Goal: Task Accomplishment & Management: Use online tool/utility

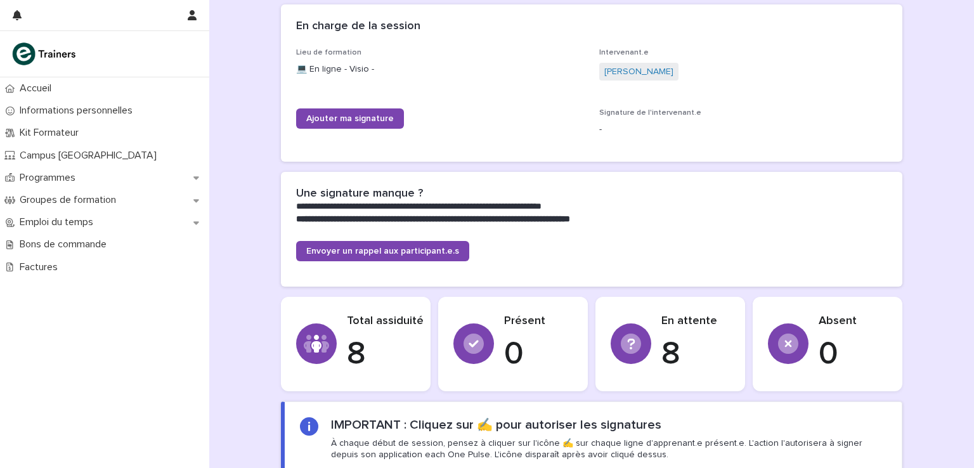
scroll to position [254, 0]
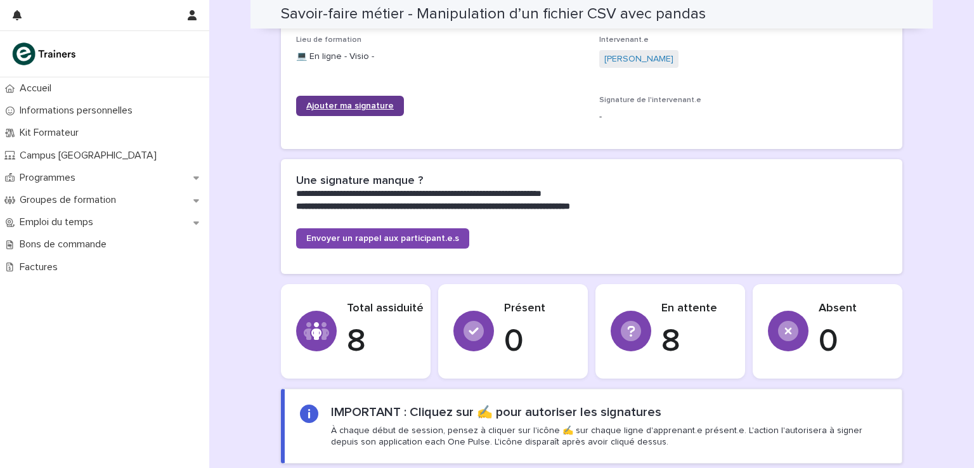
click at [354, 106] on span "Ajouter ma signature" at bounding box center [349, 105] width 87 height 9
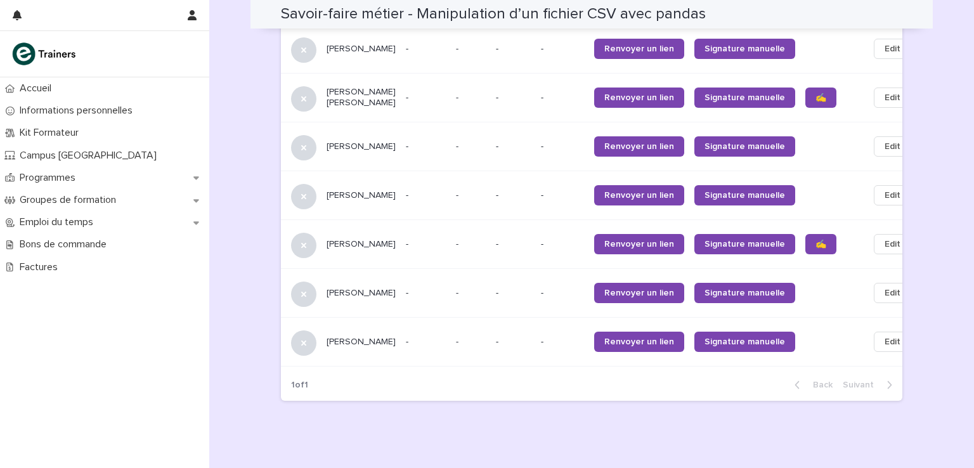
scroll to position [832, 0]
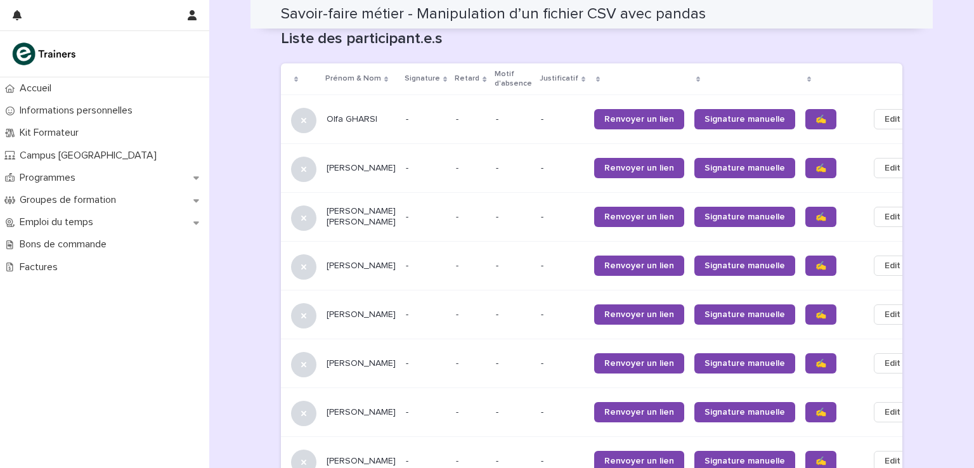
scroll to position [824, 0]
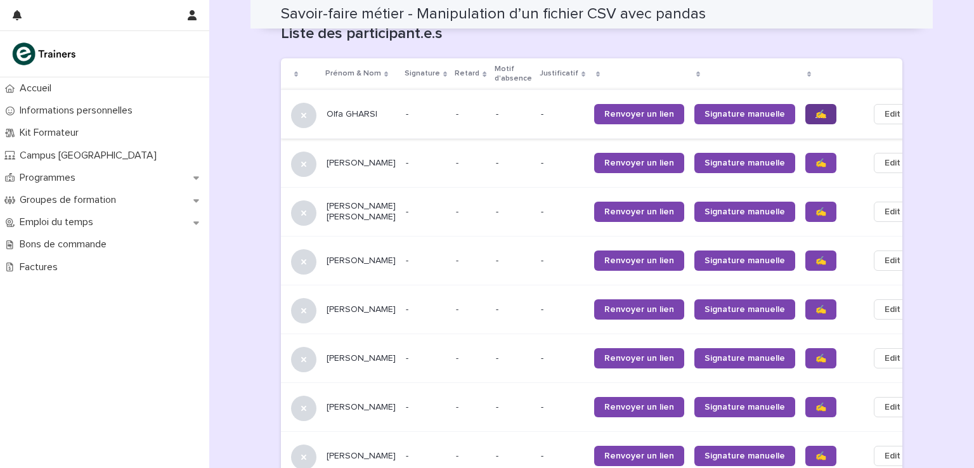
click at [805, 107] on link "✍️" at bounding box center [820, 114] width 31 height 20
click at [805, 155] on link "✍️" at bounding box center [820, 163] width 31 height 20
click at [815, 256] on span "✍️" at bounding box center [820, 260] width 11 height 9
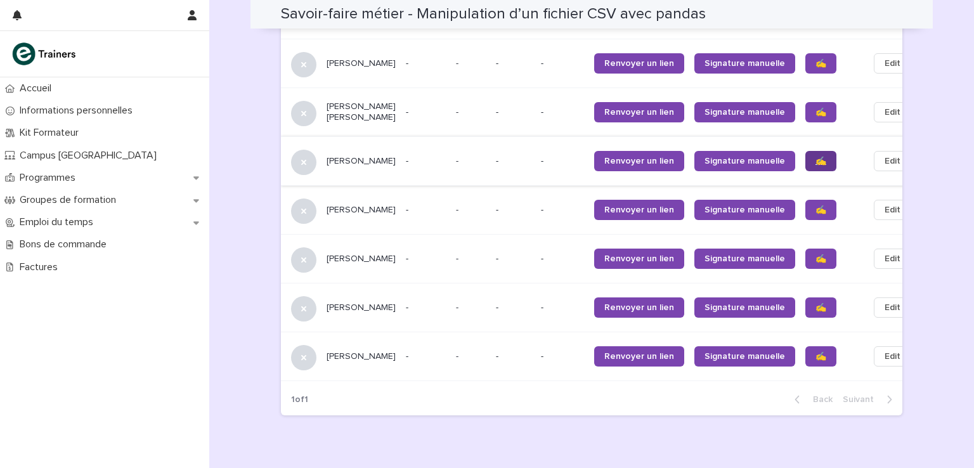
scroll to position [951, 0]
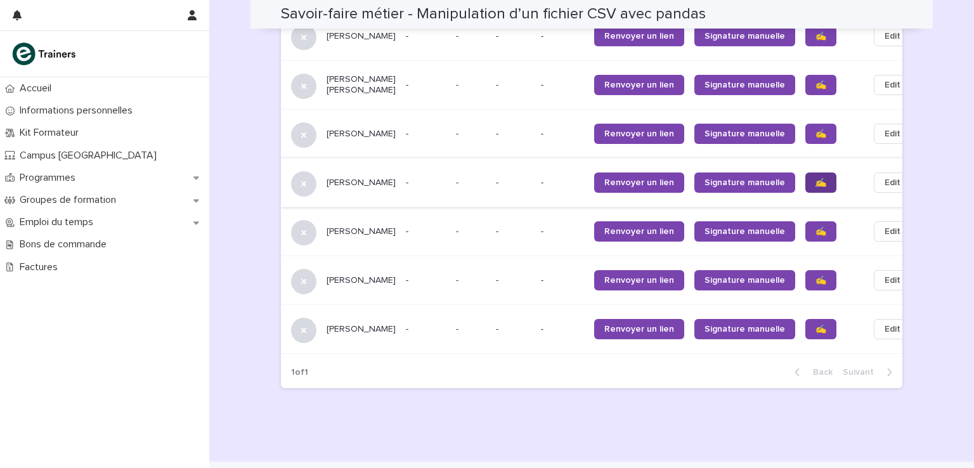
click at [815, 178] on span "✍️" at bounding box center [820, 182] width 11 height 9
click at [805, 270] on link "✍️" at bounding box center [820, 280] width 31 height 20
click at [805, 319] on link "✍️" at bounding box center [820, 329] width 31 height 20
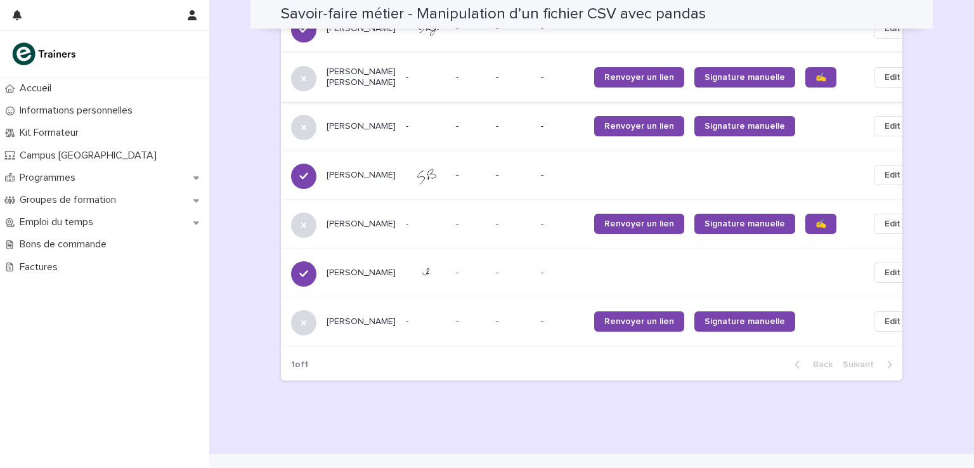
scroll to position [971, 0]
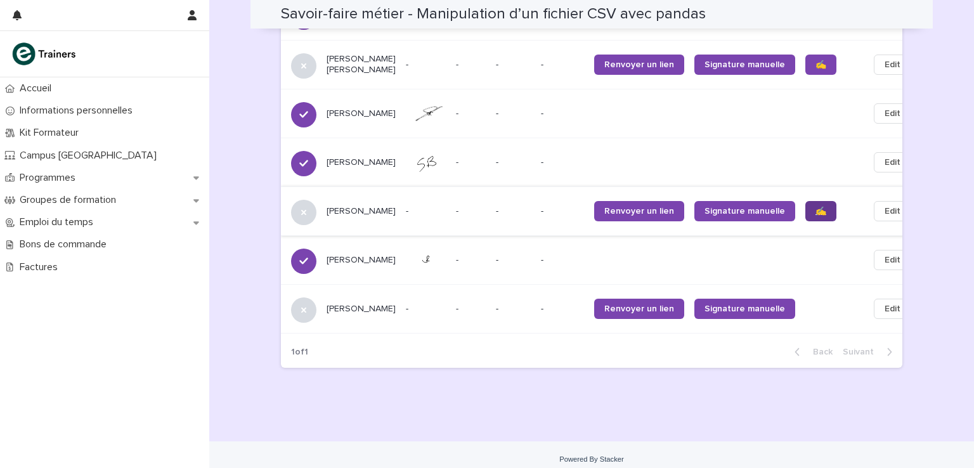
click at [805, 207] on link "✍️" at bounding box center [820, 211] width 31 height 20
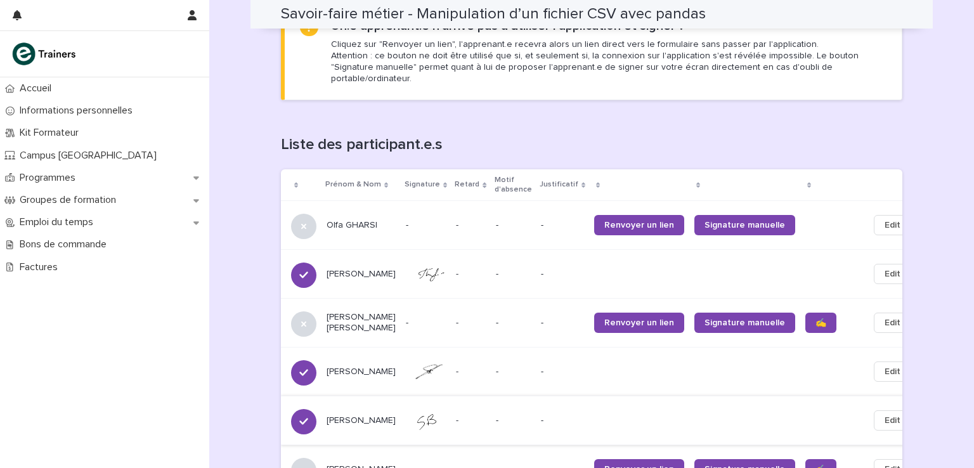
scroll to position [654, 0]
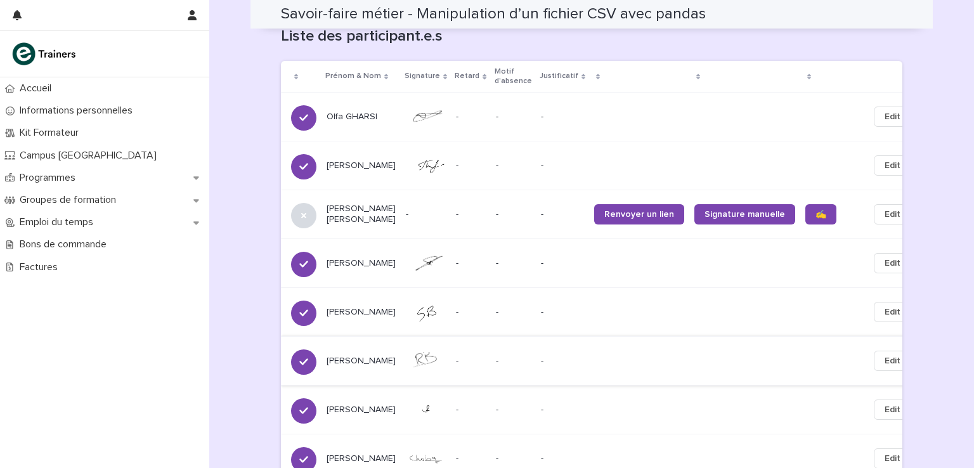
scroll to position [844, 0]
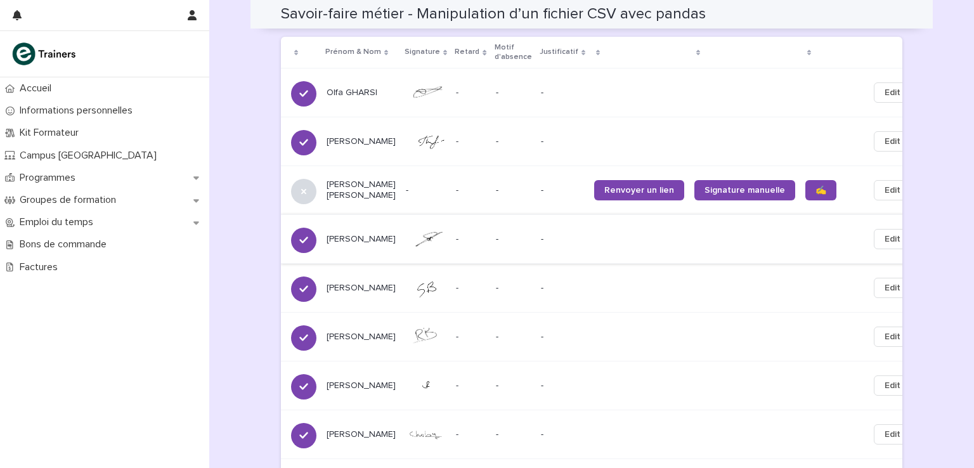
scroll to position [844, 0]
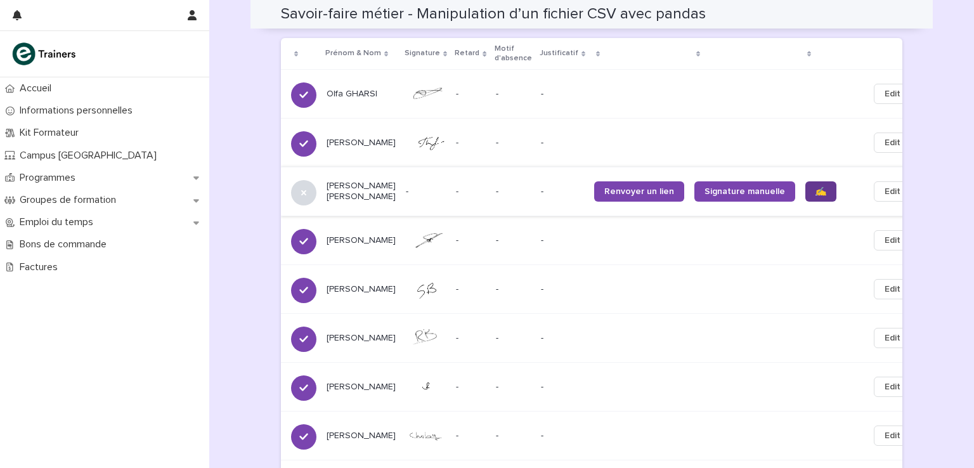
click at [815, 187] on span "✍️" at bounding box center [820, 191] width 11 height 9
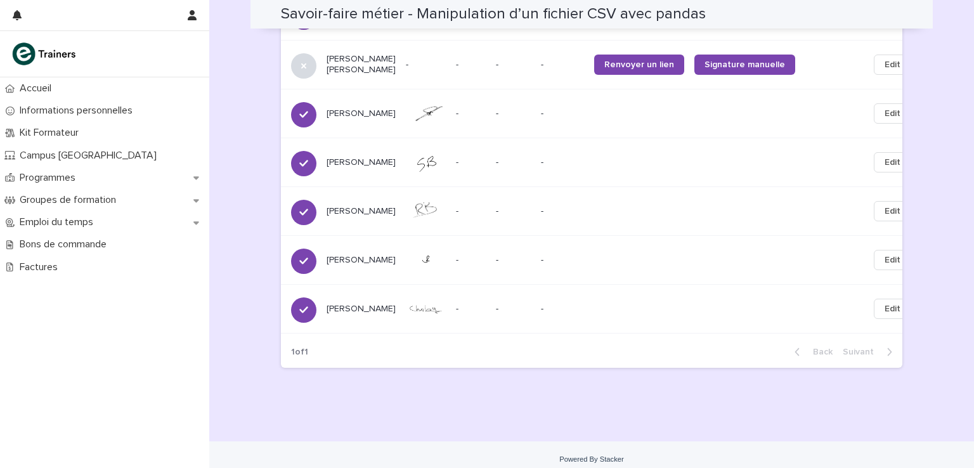
scroll to position [961, 0]
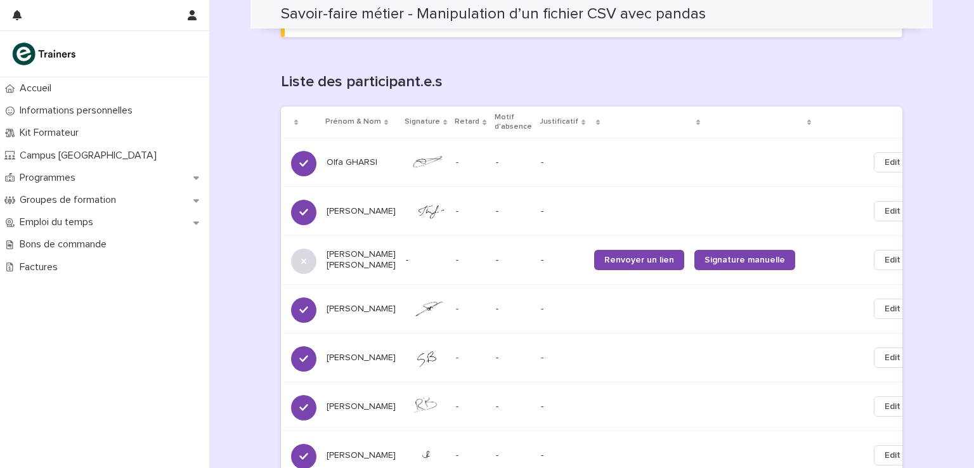
scroll to position [872, 0]
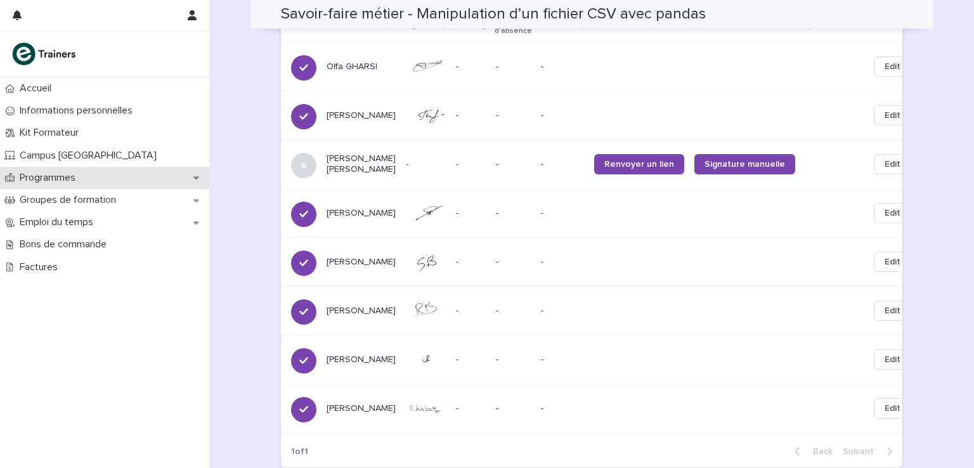
click at [193, 181] on icon at bounding box center [196, 177] width 6 height 9
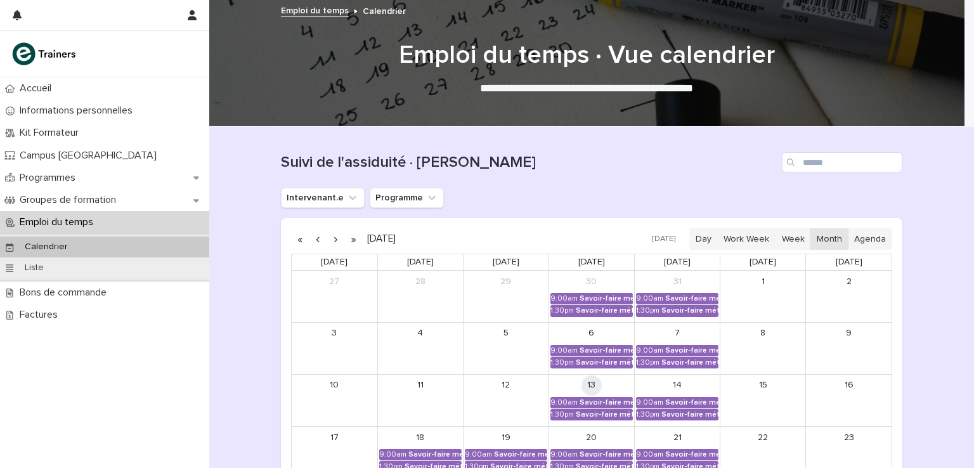
scroll to position [223, 0]
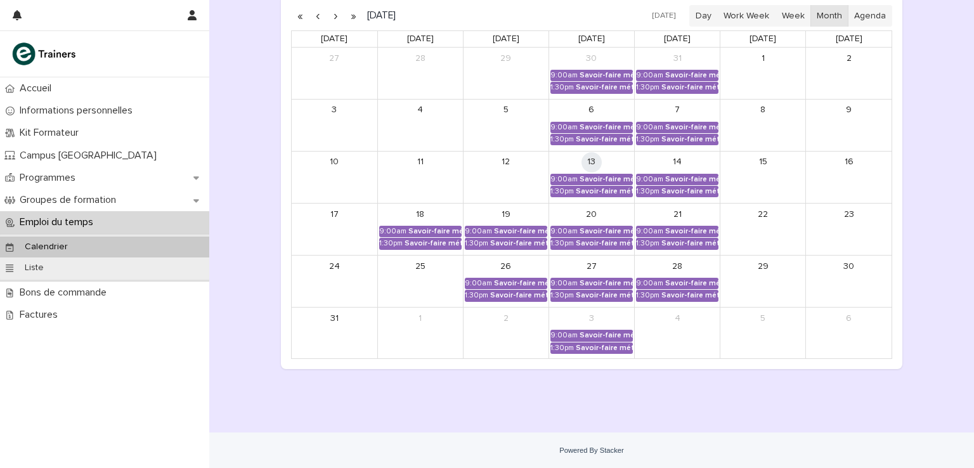
click at [634, 404] on div "Loading... Saving… Loading... Saving… Suivi de l'assiduité · Vue Calendrier Int…" at bounding box center [591, 168] width 765 height 529
